Goal: Information Seeking & Learning: Learn about a topic

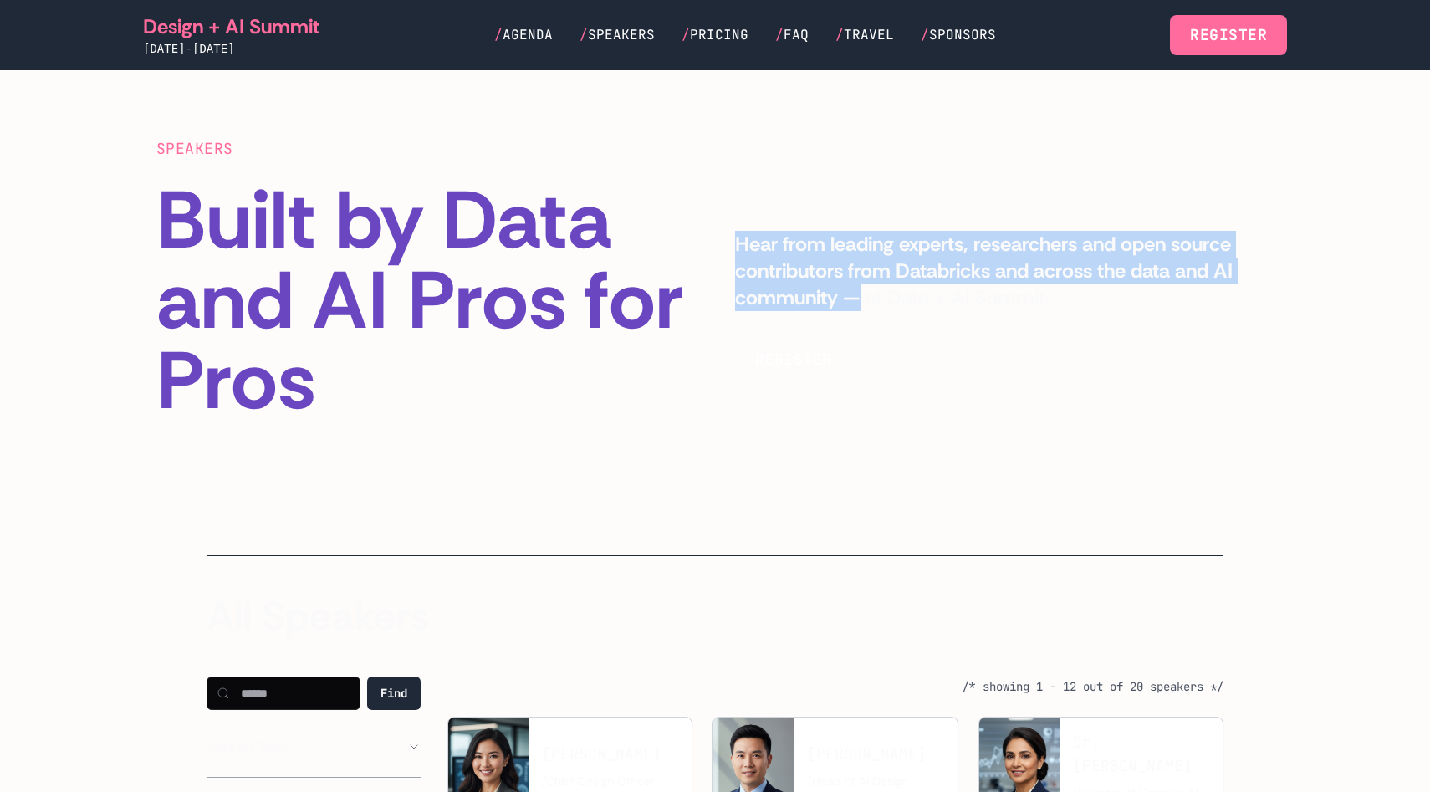
drag, startPoint x: 861, startPoint y: 285, endPoint x: 796, endPoint y: 203, distance: 104.7
click at [796, 203] on div "SPEAKERS Built by Data and AI Pros for Pros Hear from leading experts, research…" at bounding box center [714, 279] width 1117 height 284
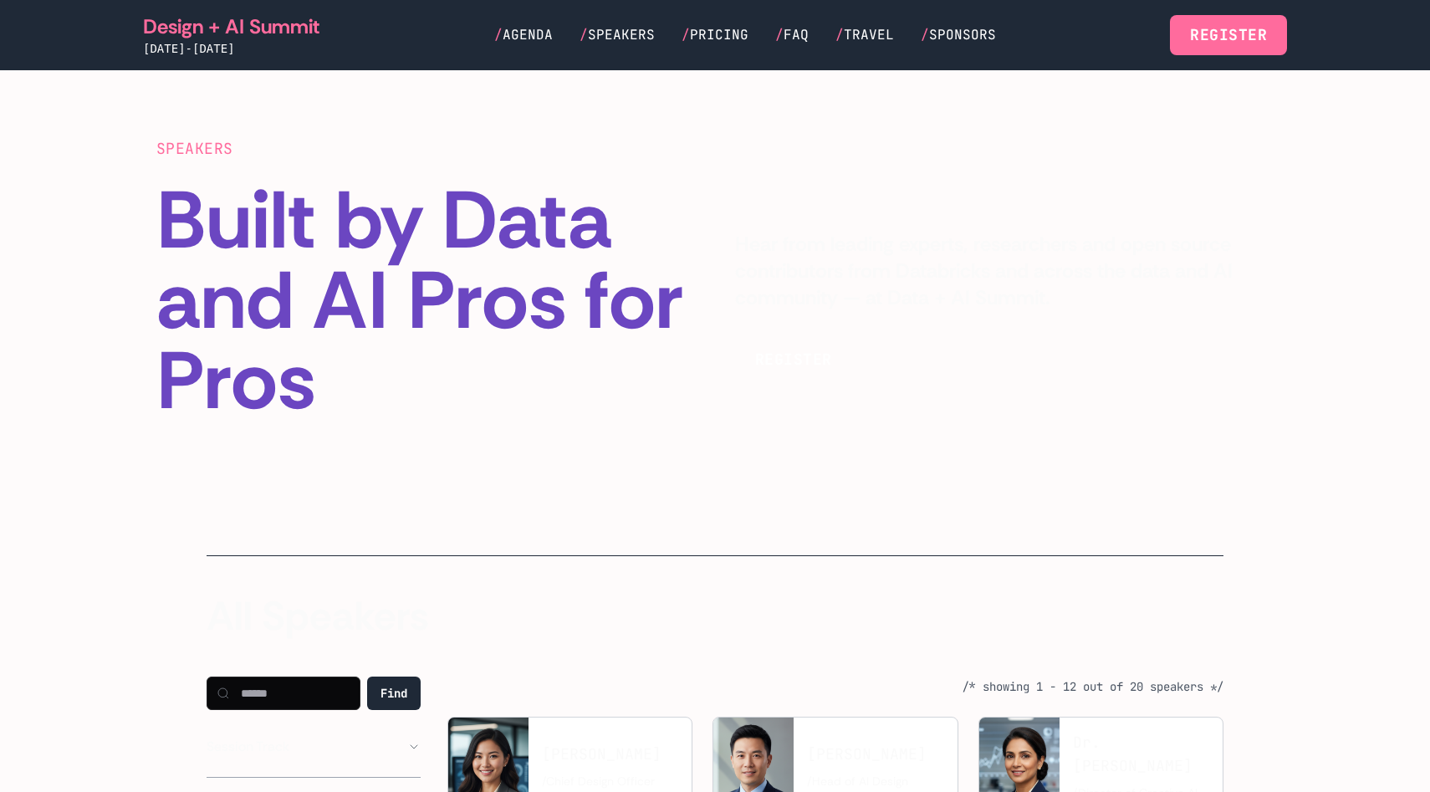
click at [752, 205] on div "SPEAKERS Built by Data and AI Pros for Pros Hear from leading experts, research…" at bounding box center [714, 279] width 1117 height 284
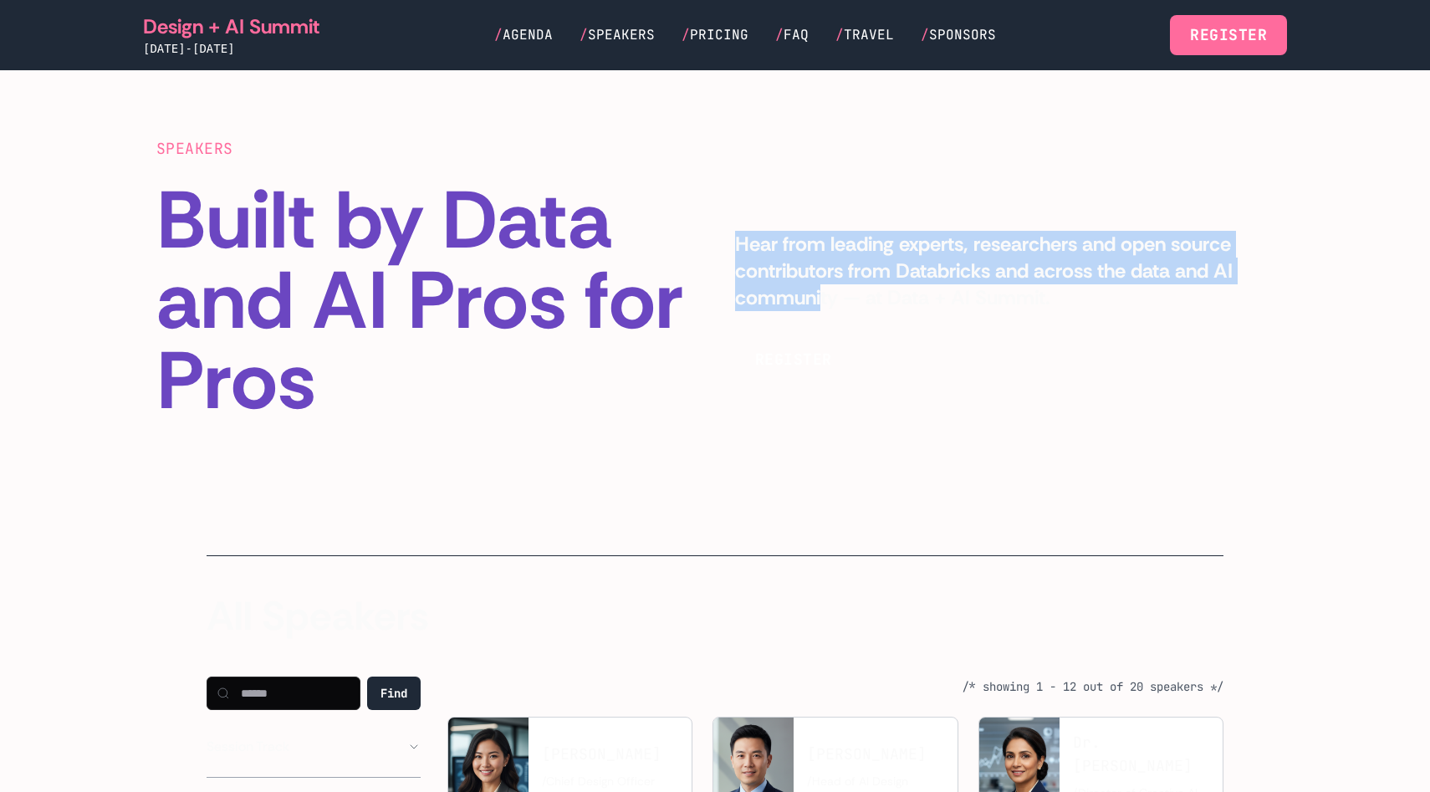
drag, startPoint x: 716, startPoint y: 245, endPoint x: 823, endPoint y: 301, distance: 120.0
click at [823, 301] on div "SPEAKERS Built by Data and AI Pros for Pros Hear from leading experts, research…" at bounding box center [714, 279] width 1117 height 284
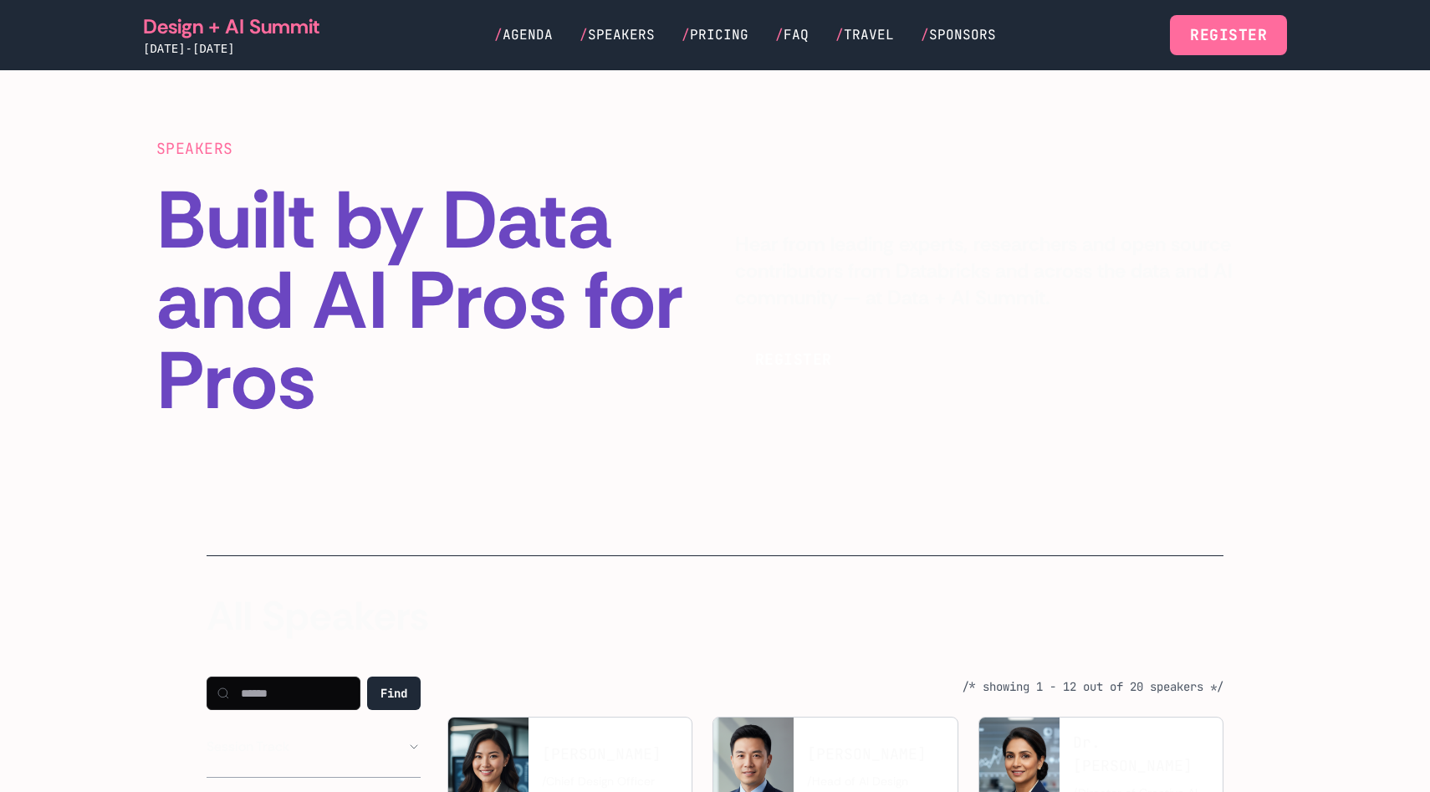
click at [891, 338] on div "REGISTER" at bounding box center [1004, 359] width 538 height 43
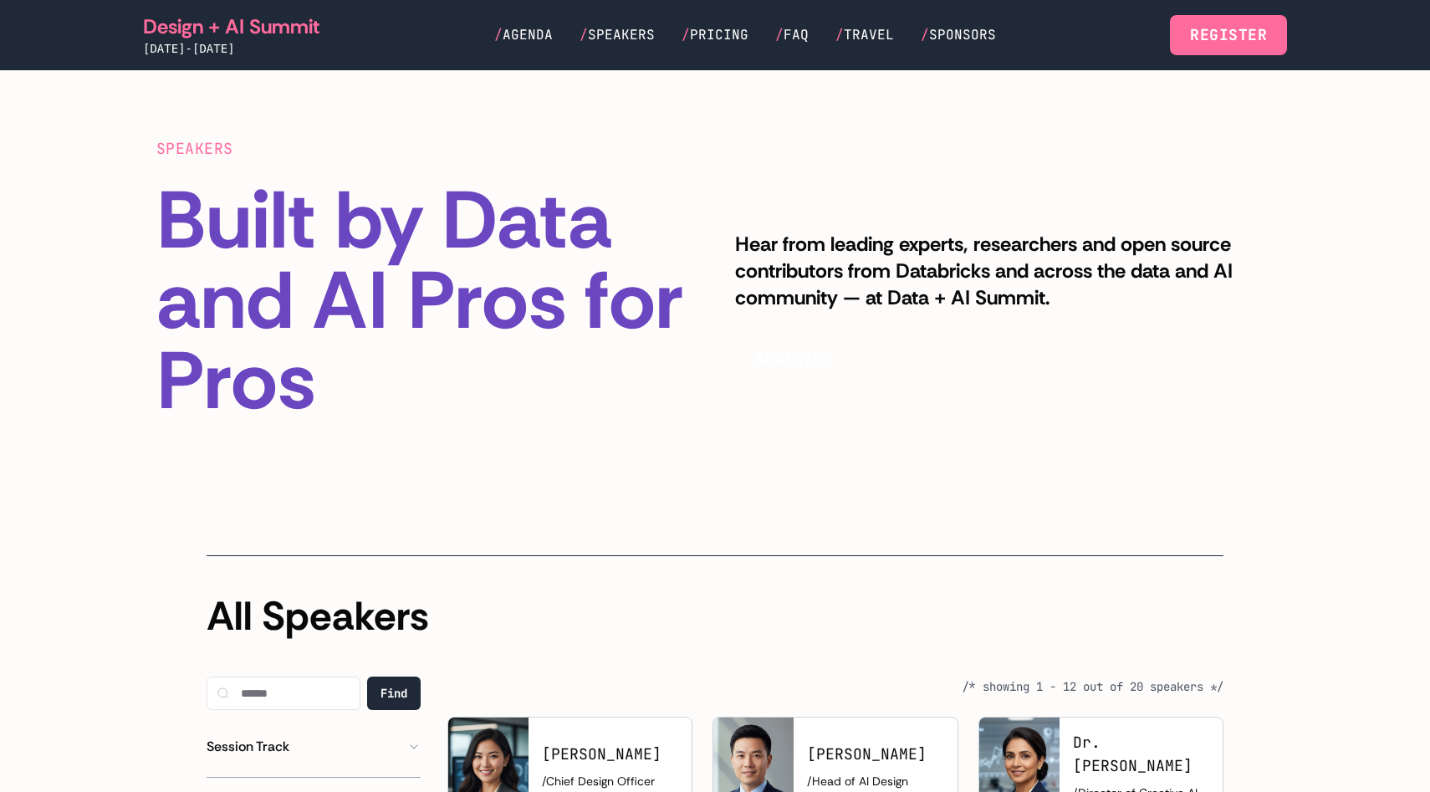
click at [952, 421] on section "SPEAKERS Built by Data and AI Pros for Pros Hear from leading experts, research…" at bounding box center [715, 279] width 1430 height 418
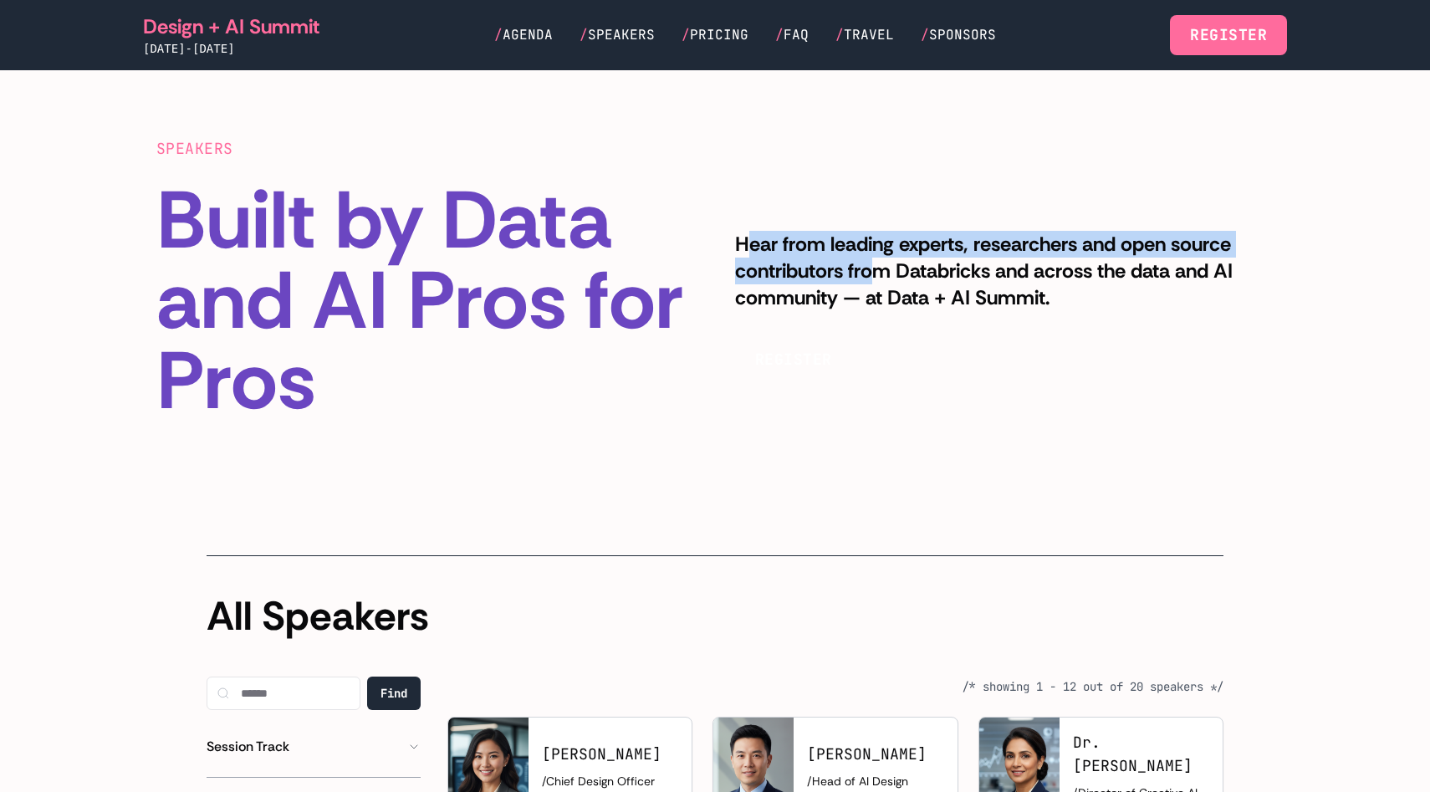
drag, startPoint x: 869, startPoint y: 276, endPoint x: 755, endPoint y: 247, distance: 117.2
click at [754, 247] on p "Hear from leading experts, researchers and open source contributors from Databr…" at bounding box center [1004, 271] width 538 height 80
click at [755, 247] on p "Hear from leading experts, researchers and open source contributors from Databr…" at bounding box center [1004, 271] width 538 height 80
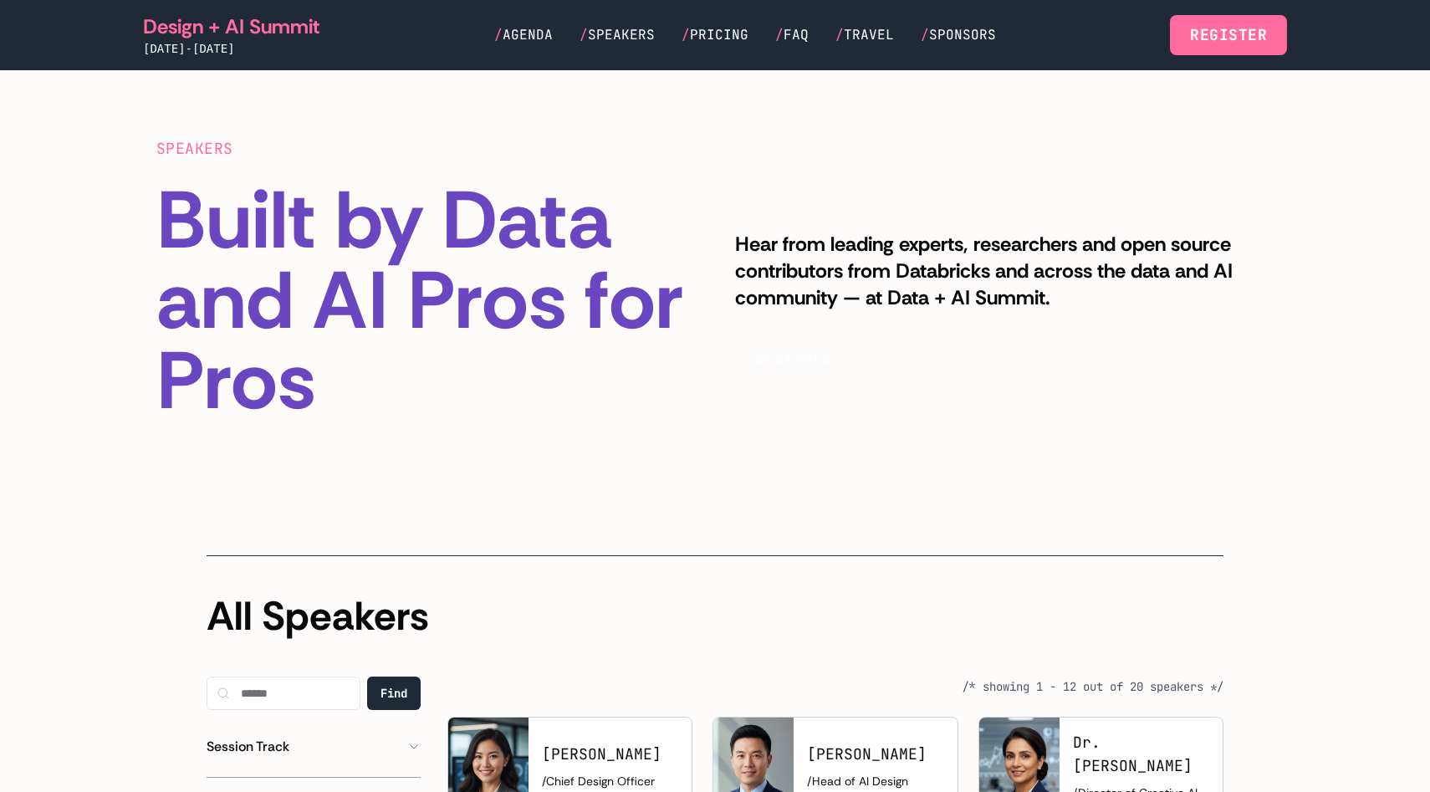
click at [978, 274] on p "Hear from leading experts, researchers and open source contributors from Databr…" at bounding box center [1004, 271] width 538 height 80
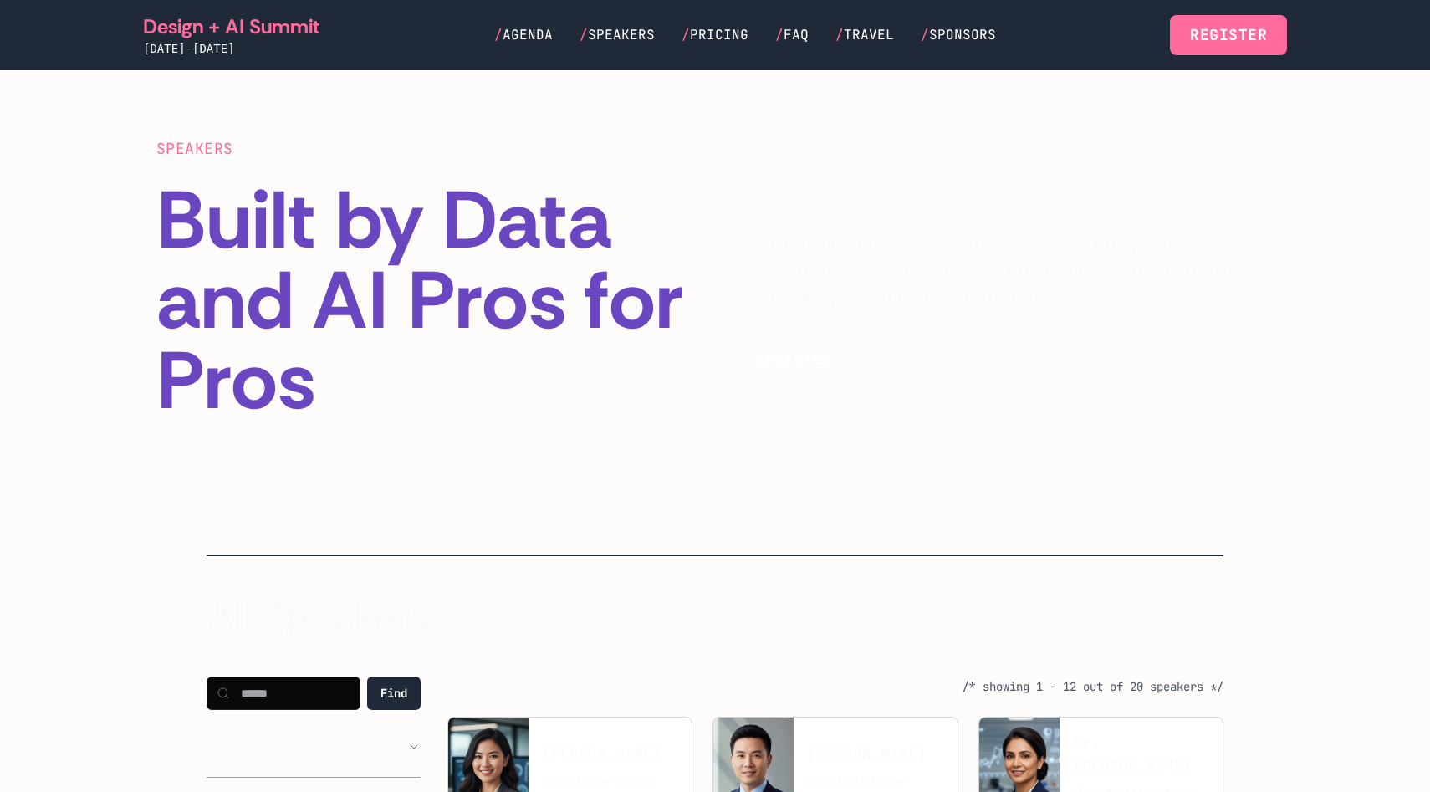
click at [735, 83] on section "SPEAKERS Built by Data and AI Pros for Pros Hear from leading experts, research…" at bounding box center [715, 279] width 1430 height 418
click at [879, 219] on div "SPEAKERS Built by Data and AI Pros for Pros Hear from leading experts, research…" at bounding box center [714, 279] width 1117 height 284
click at [821, 166] on div "SPEAKERS Built by Data and AI Pros for Pros Hear from leading experts, research…" at bounding box center [714, 279] width 1117 height 284
click at [868, 263] on p "Hear from leading experts, researchers and open source contributors from Databr…" at bounding box center [1004, 271] width 538 height 80
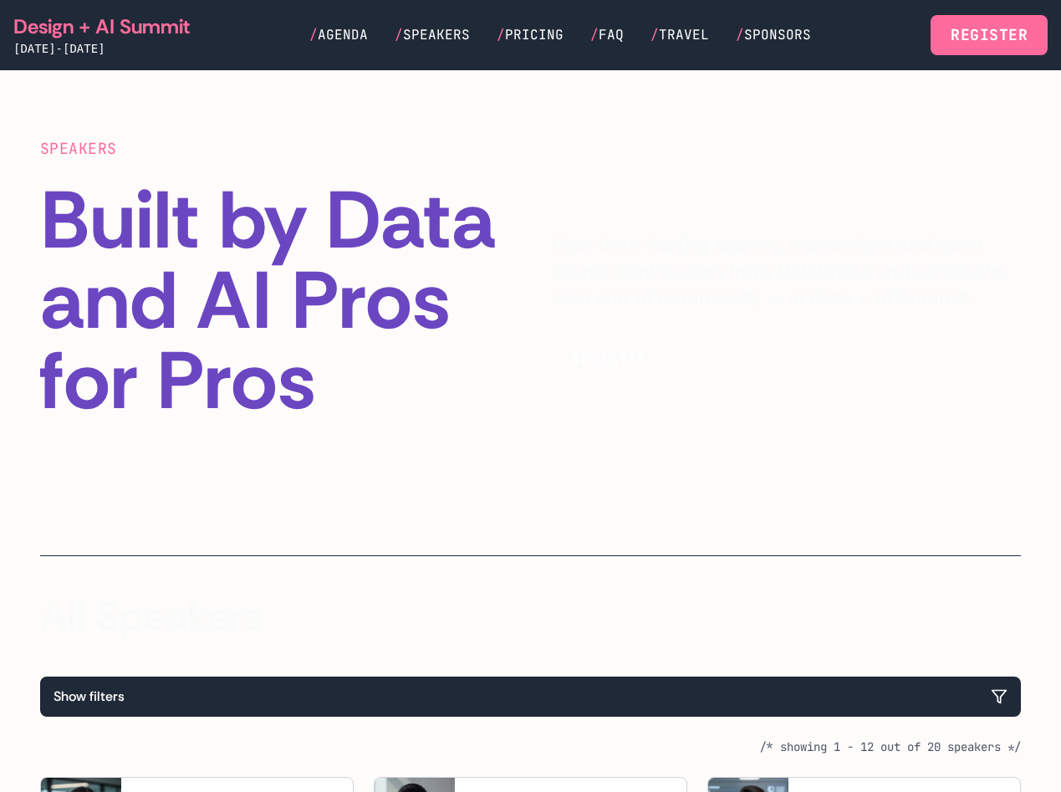
click at [722, 278] on p "Hear from leading experts, researchers and open source contributors from Databr…" at bounding box center [786, 271] width 471 height 80
click at [828, 243] on p "Hear from leading experts, researchers and open source contributors from Databr…" at bounding box center [786, 271] width 471 height 80
click at [844, 257] on p "Hear from leading experts, researchers and open source contributors from Databr…" at bounding box center [786, 271] width 471 height 80
click at [981, 177] on div "SPEAKERS Built by Data and AI Pros for Pros Hear from leading experts, research…" at bounding box center [530, 279] width 981 height 284
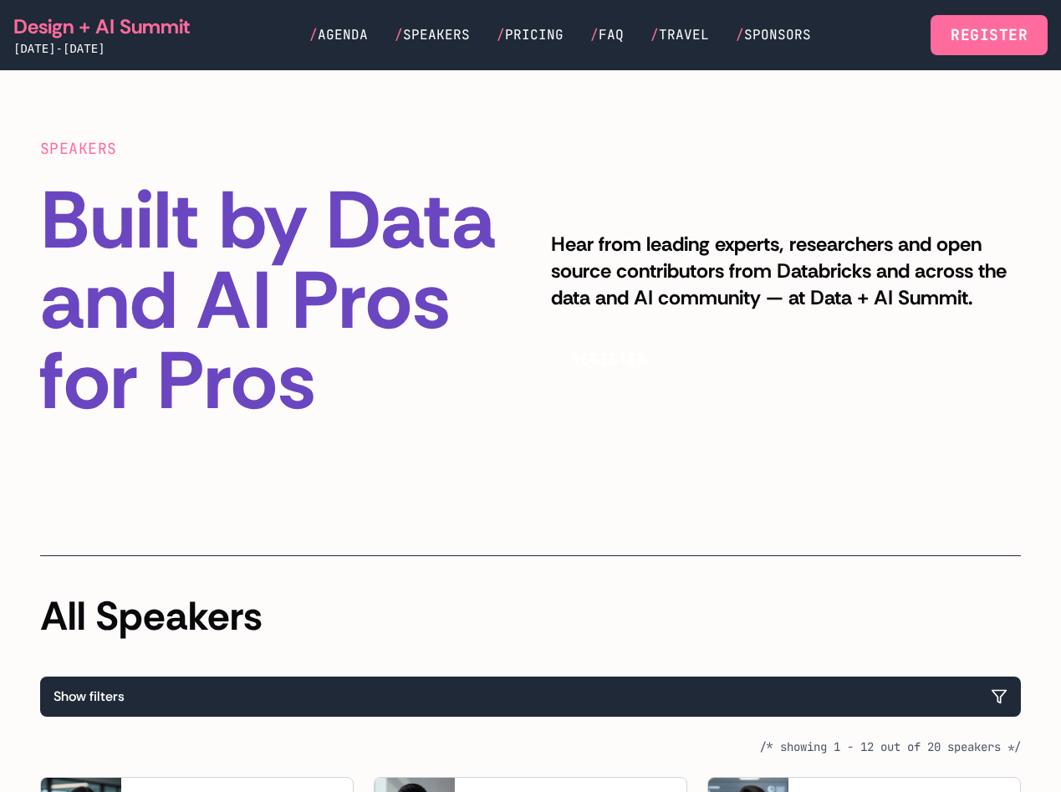
click at [890, 255] on p "Hear from leading experts, researchers and open source contributors from Databr…" at bounding box center [786, 271] width 471 height 80
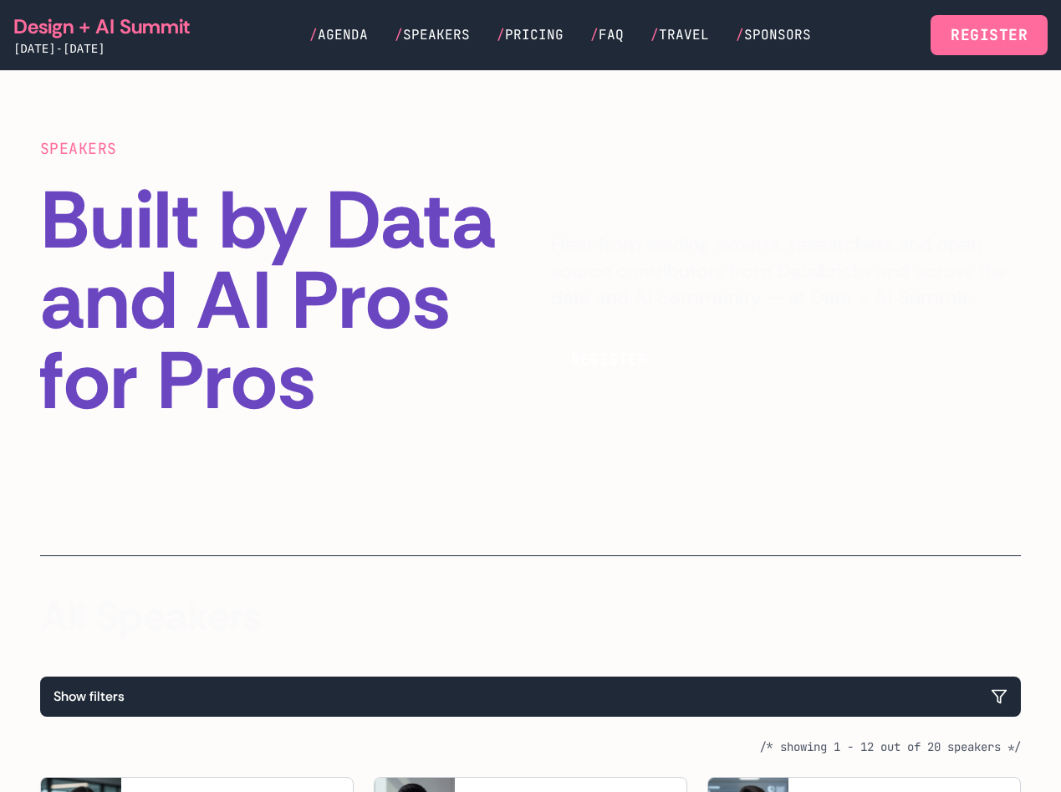
click at [798, 150] on div "SPEAKERS Built by Data and AI Pros for Pros Hear from leading experts, research…" at bounding box center [530, 279] width 981 height 284
click at [820, 225] on div "SPEAKERS Built by Data and AI Pros for Pros Hear from leading experts, research…" at bounding box center [530, 279] width 981 height 284
click at [859, 224] on div "SPEAKERS Built by Data and AI Pros for Pros Hear from leading experts, research…" at bounding box center [530, 279] width 981 height 284
click at [973, 224] on div "SPEAKERS Built by Data and AI Pros for Pros Hear from leading experts, research…" at bounding box center [530, 279] width 981 height 284
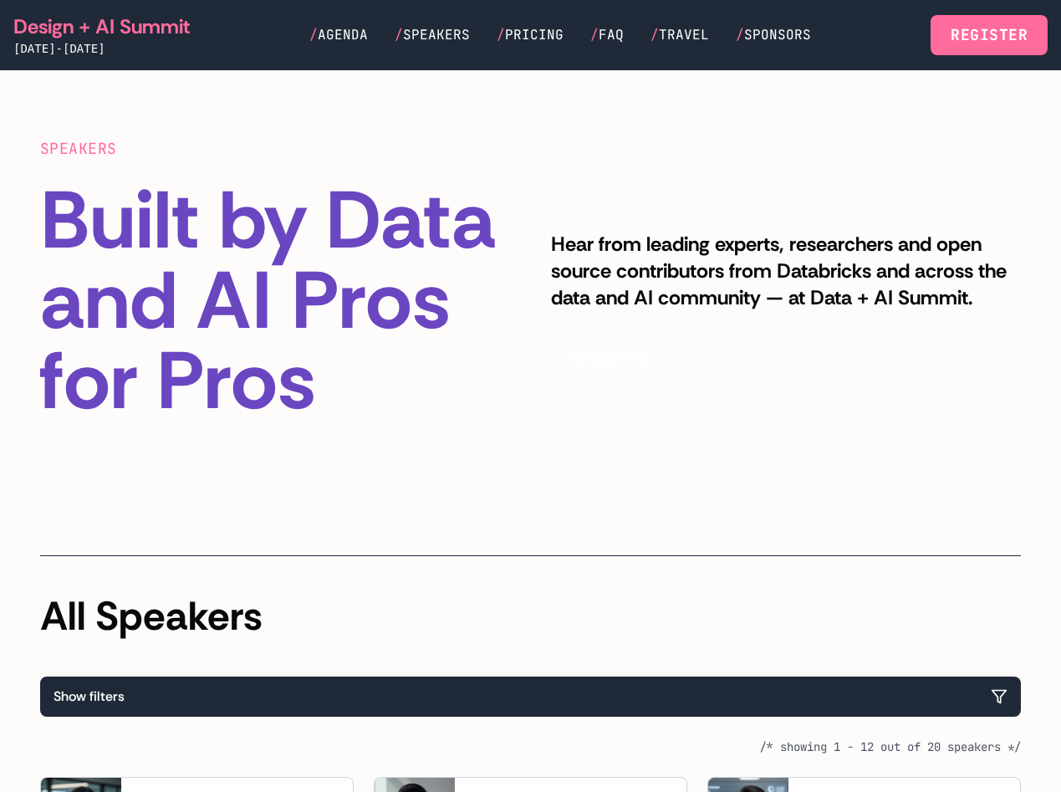
click at [675, 147] on div "SPEAKERS Built by Data and AI Pros for Pros Hear from leading experts, research…" at bounding box center [530, 279] width 981 height 284
